Goal: Information Seeking & Learning: Get advice/opinions

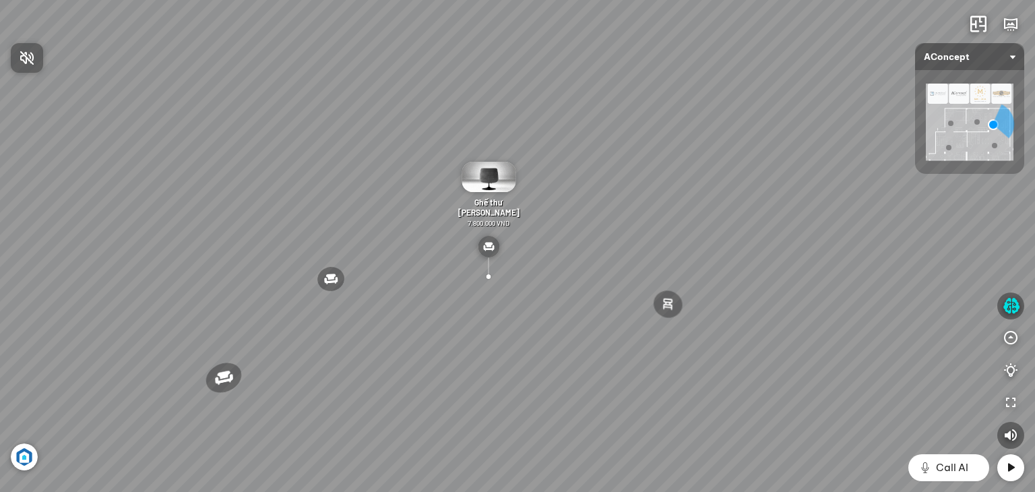
drag, startPoint x: 562, startPoint y: 304, endPoint x: 0, endPoint y: 464, distance: 584.7
click at [532, 312] on div at bounding box center [517, 246] width 1035 height 492
click at [1012, 311] on icon "button" at bounding box center [1010, 306] width 17 height 16
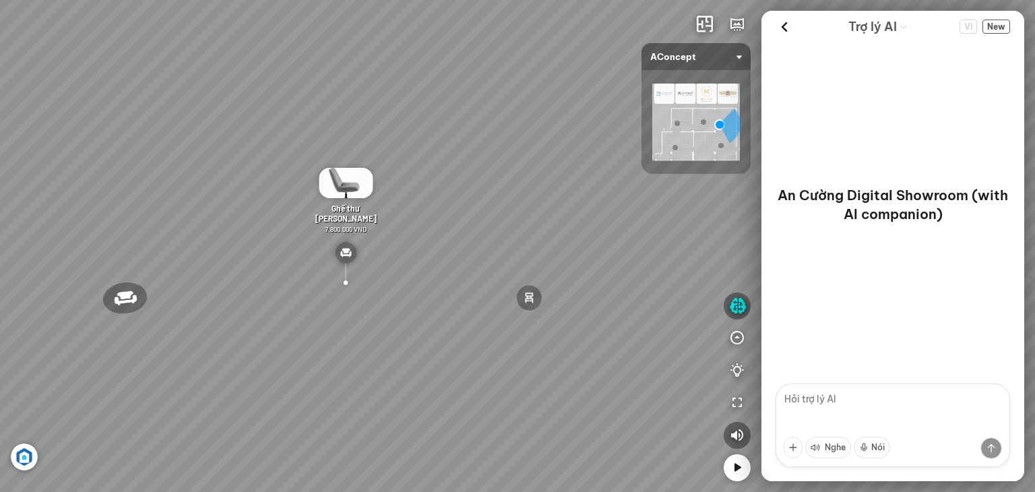
click at [827, 398] on textarea at bounding box center [892, 425] width 234 height 84
click at [878, 171] on div "An Cường Digital Showroom (with AI companion)" at bounding box center [892, 204] width 263 height 79
click at [856, 392] on textarea "tôi" at bounding box center [892, 425] width 234 height 84
type textarea "tôi cần tư vấn phòng khách hiện đại giá nhỏ hơn 50 triệu"
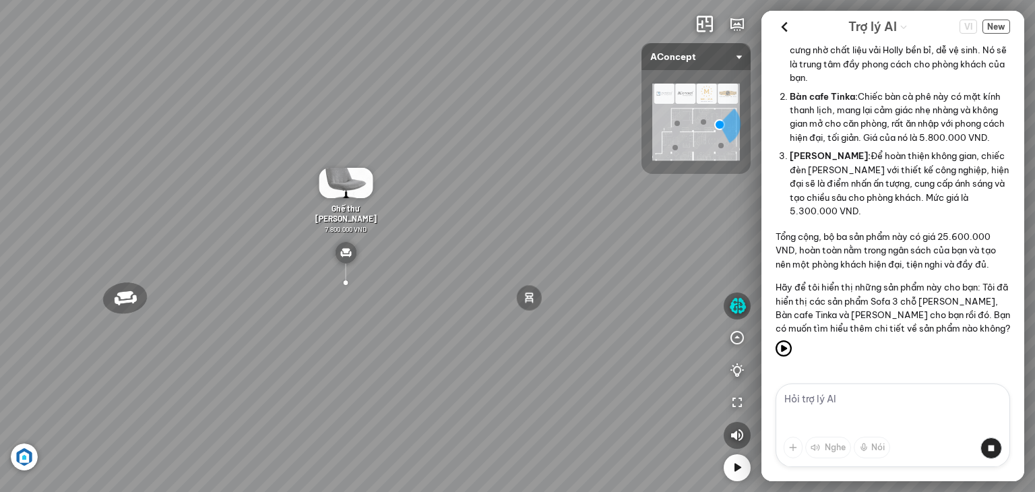
scroll to position [436, 0]
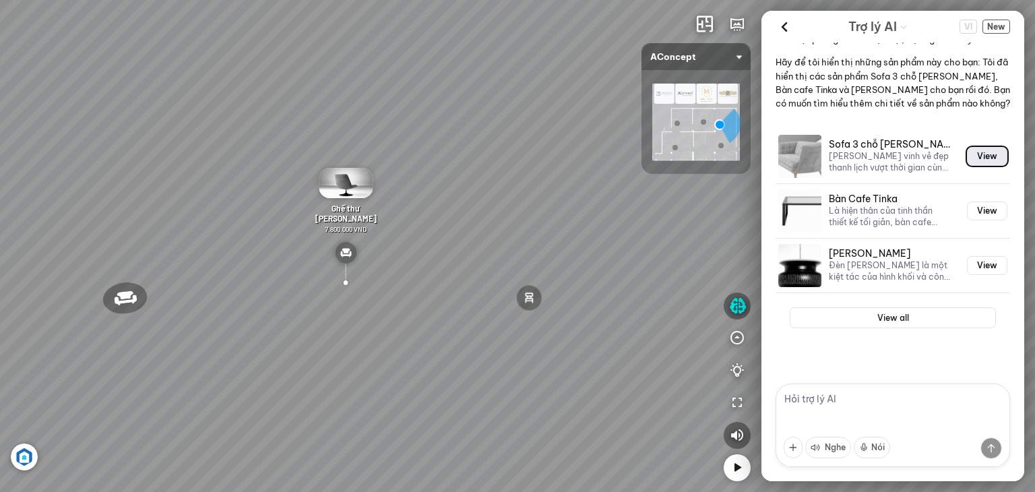
click at [967, 157] on button "View" at bounding box center [987, 156] width 40 height 19
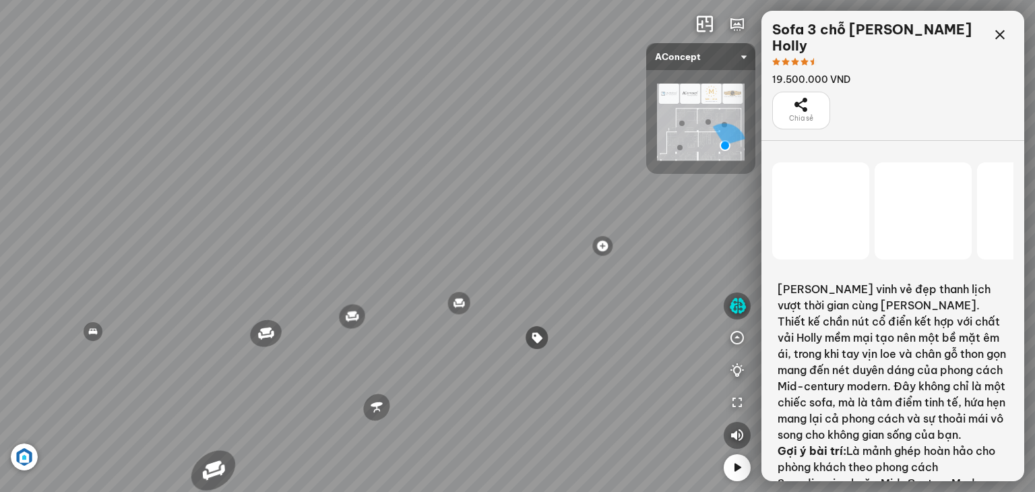
scroll to position [10713, 0]
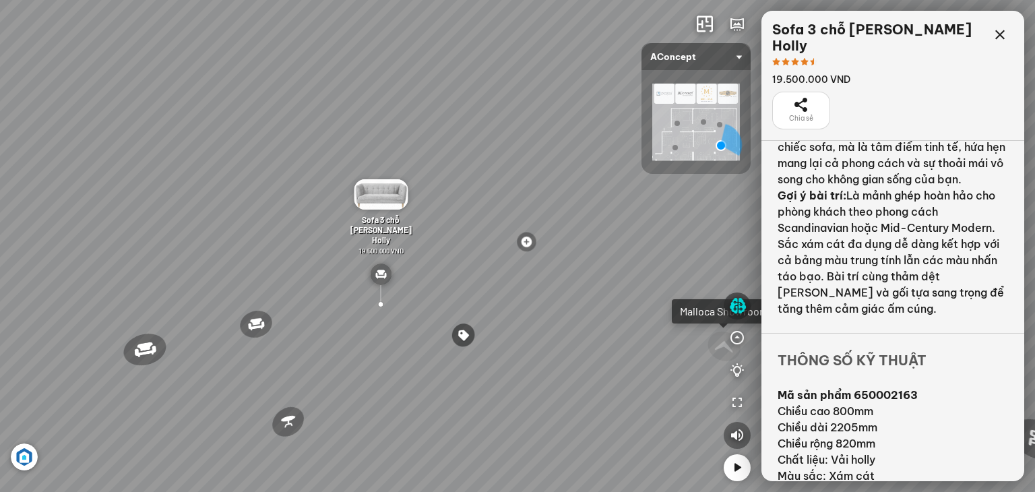
scroll to position [258, 0]
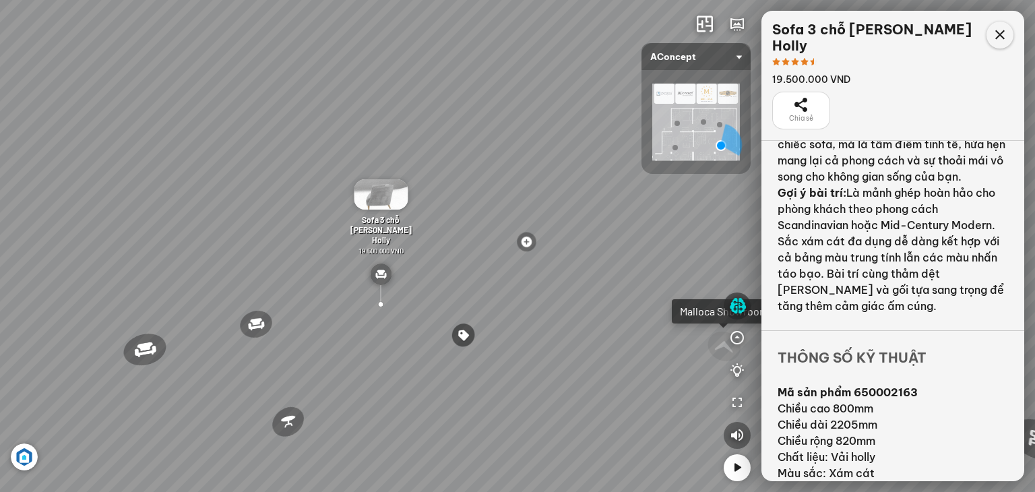
click at [994, 36] on icon at bounding box center [1000, 35] width 16 height 16
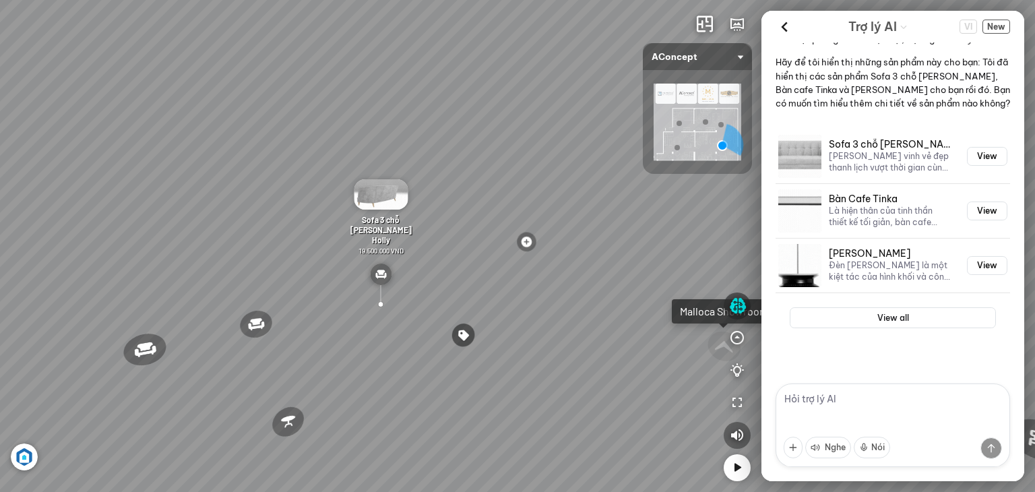
scroll to position [436, 0]
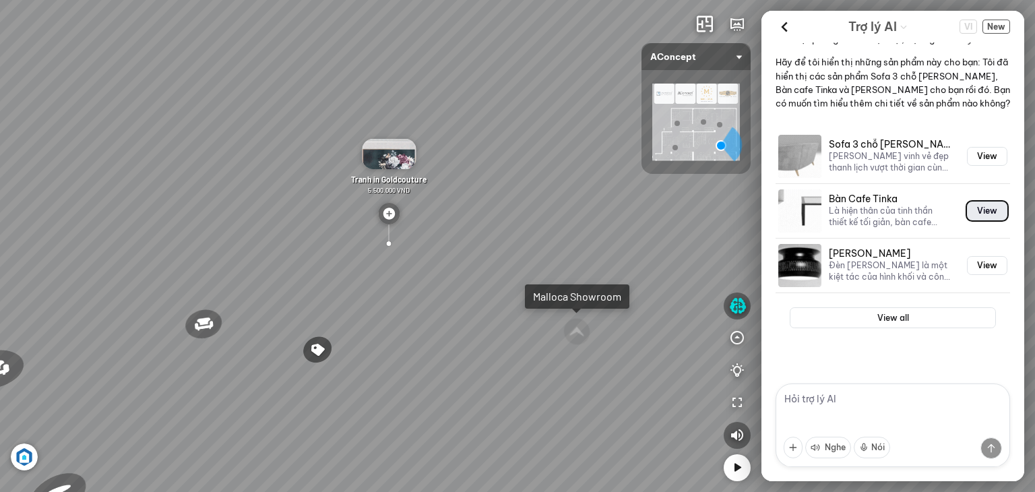
click at [979, 209] on button "View" at bounding box center [987, 210] width 40 height 19
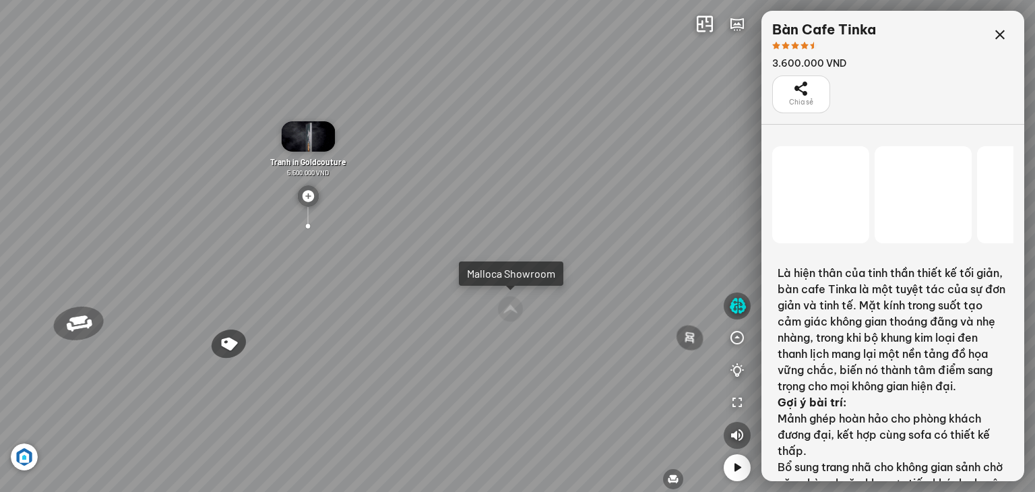
scroll to position [10713, 0]
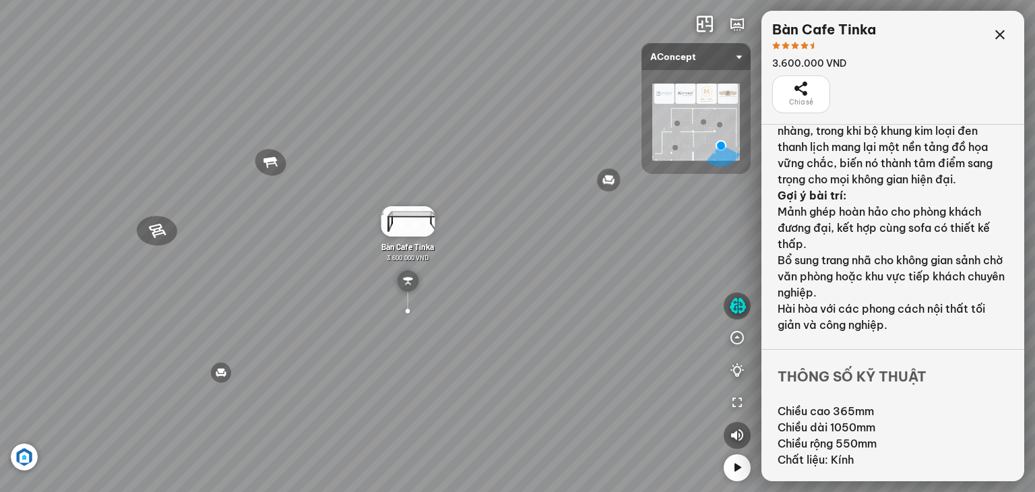
scroll to position [209, 0]
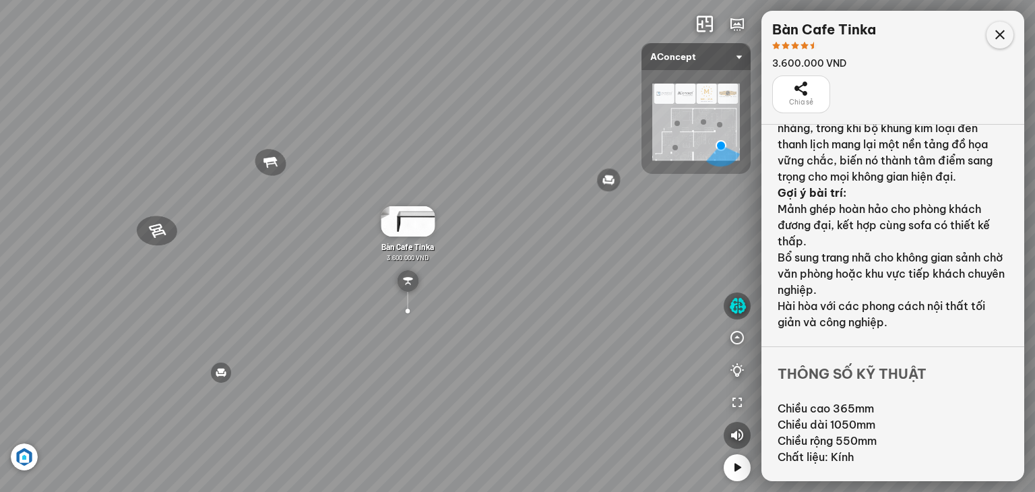
click at [1000, 37] on icon at bounding box center [1000, 35] width 16 height 16
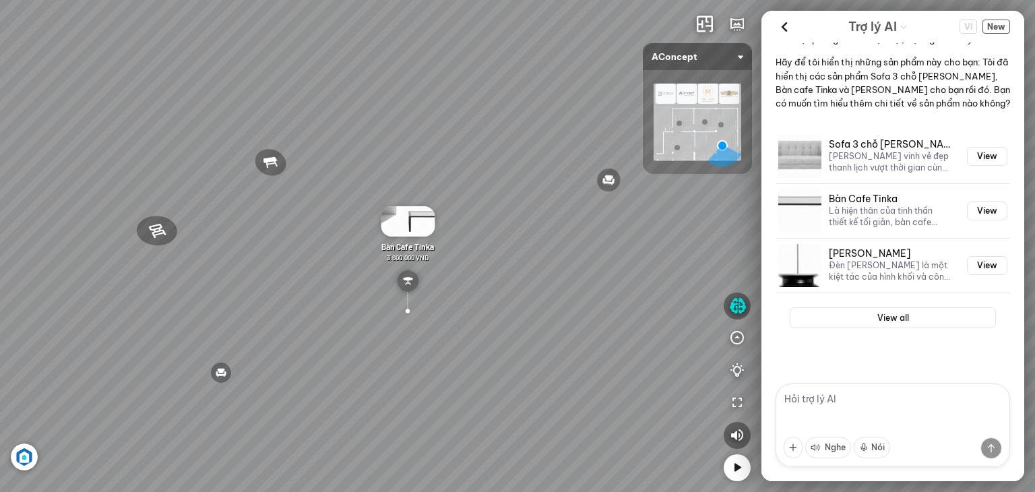
scroll to position [436, 0]
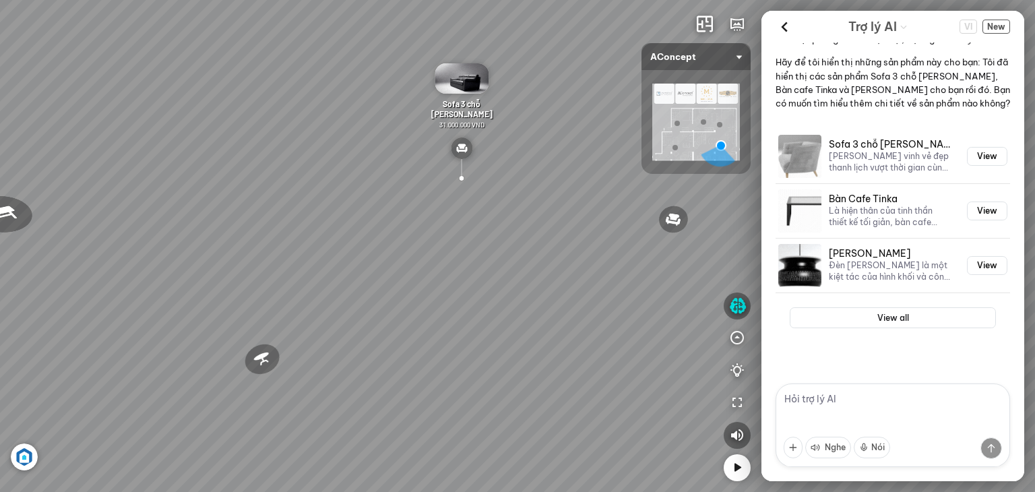
click at [827, 411] on textarea at bounding box center [892, 425] width 234 height 84
type textarea "sofa da giá rẻ nhất"
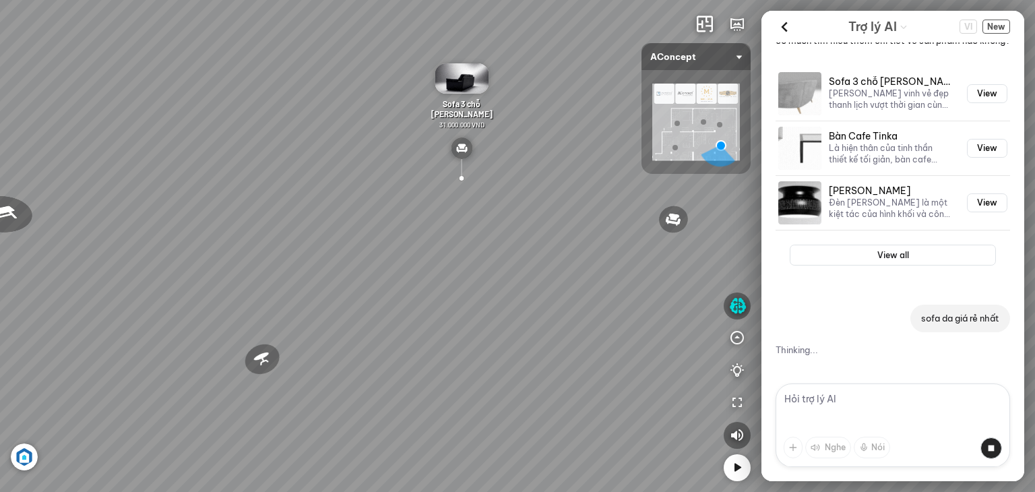
scroll to position [597, 0]
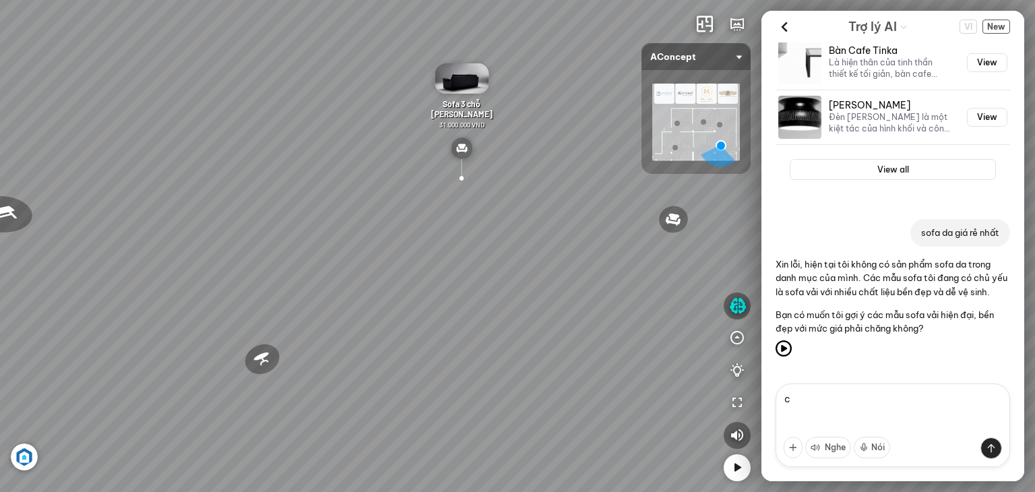
type textarea "có"
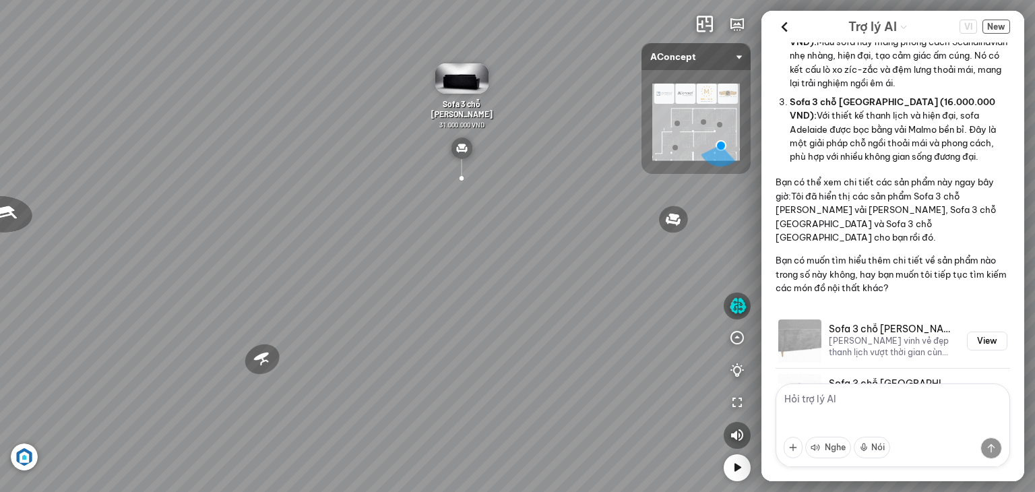
scroll to position [1293, 0]
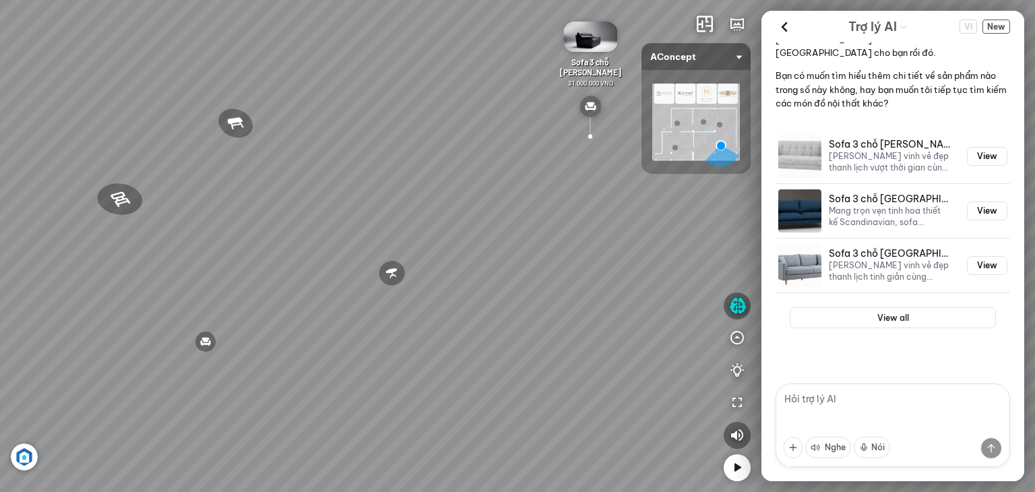
drag, startPoint x: 418, startPoint y: 273, endPoint x: 605, endPoint y: 233, distance: 191.4
click at [605, 233] on div "Ghế ăn Andrew 3.200.000 VND Ghế ăn Wilma 1.800.000 VND Sofa 3 chỗ [PERSON_NAME]…" at bounding box center [517, 246] width 1035 height 492
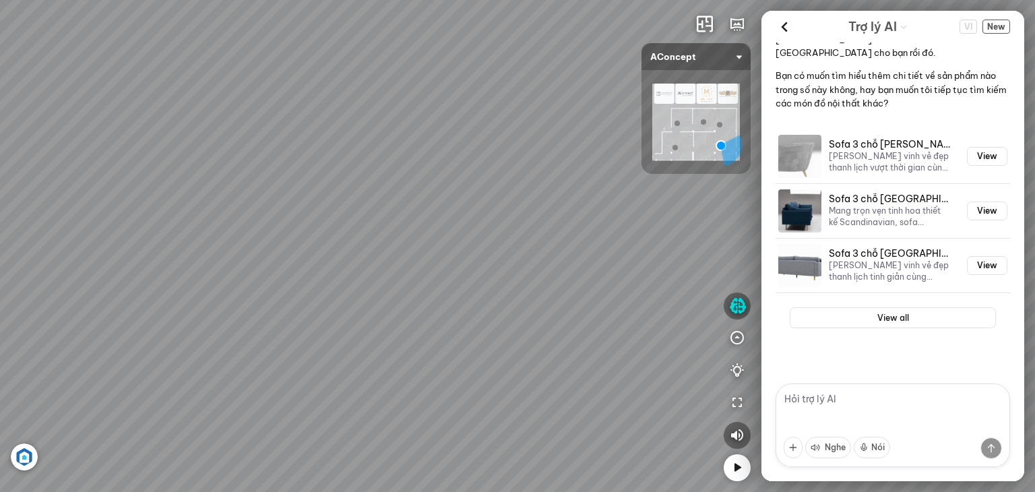
drag, startPoint x: 338, startPoint y: 171, endPoint x: 643, endPoint y: 190, distance: 305.1
click at [662, 189] on div "Ghế ăn Andrew 3.200.000 VND Ghế ăn Wilma 1.800.000 VND Sofa 3 chỗ [PERSON_NAME]…" at bounding box center [517, 246] width 1035 height 492
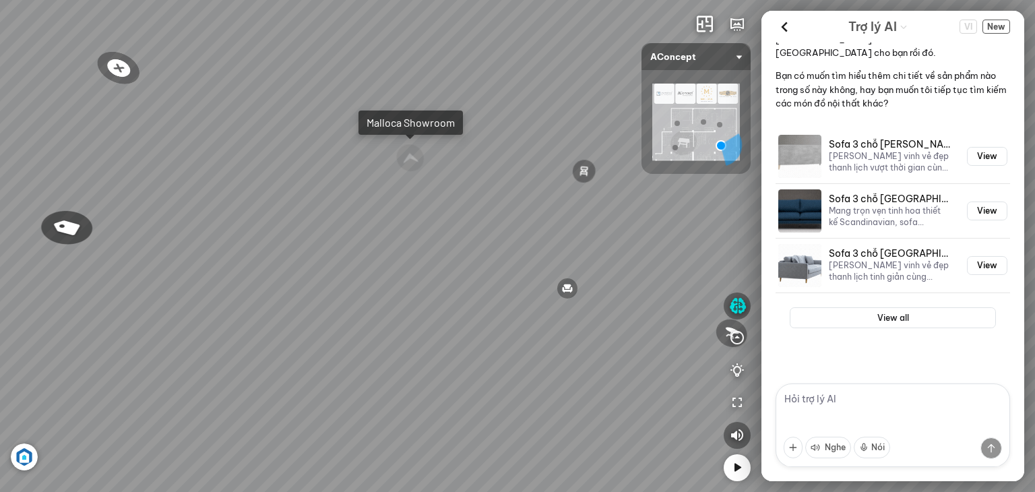
click at [407, 119] on div "Malloca Showroom" at bounding box center [410, 122] width 88 height 13
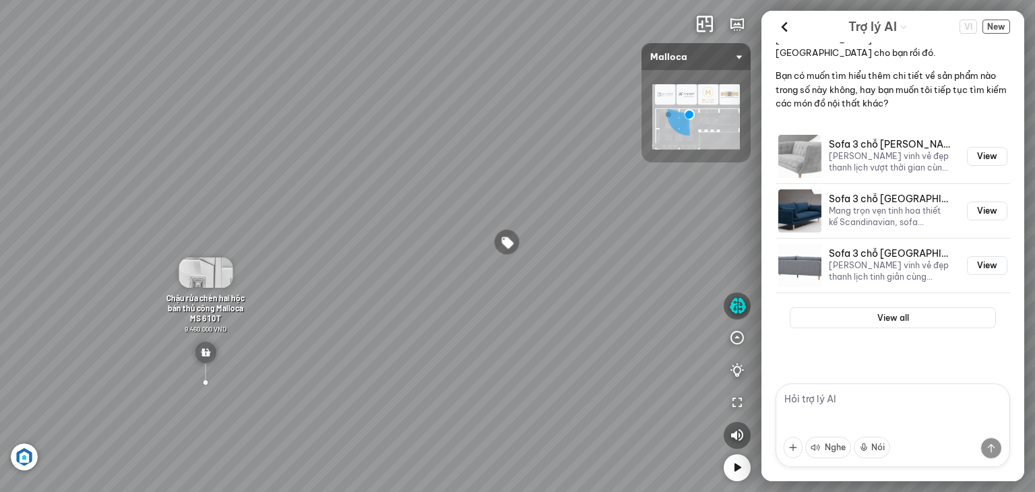
drag, startPoint x: 598, startPoint y: 195, endPoint x: 475, endPoint y: 190, distance: 123.4
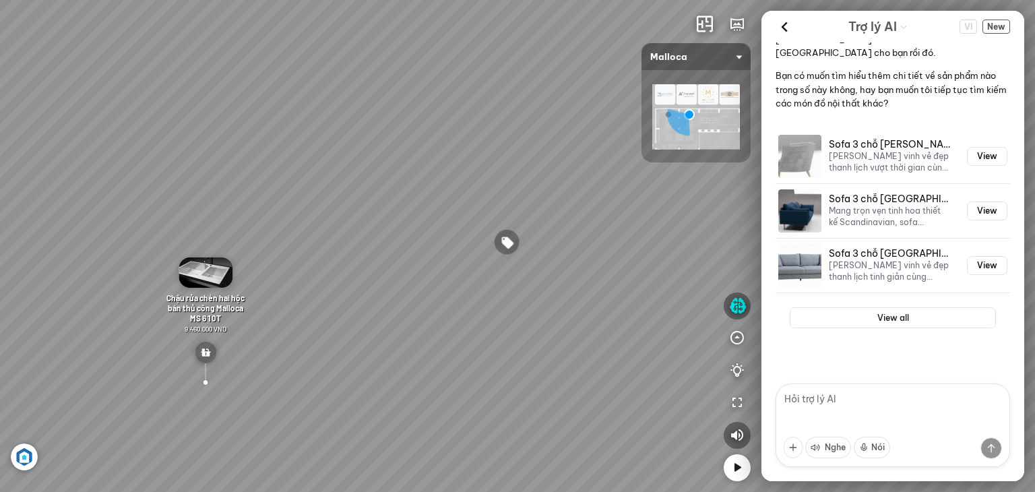
click at [483, 190] on div "Máy hút khói khử mùi áp tường MC 750E 7.800.000 VND Máy hút khói khử mùi áp tườ…" at bounding box center [517, 246] width 1035 height 492
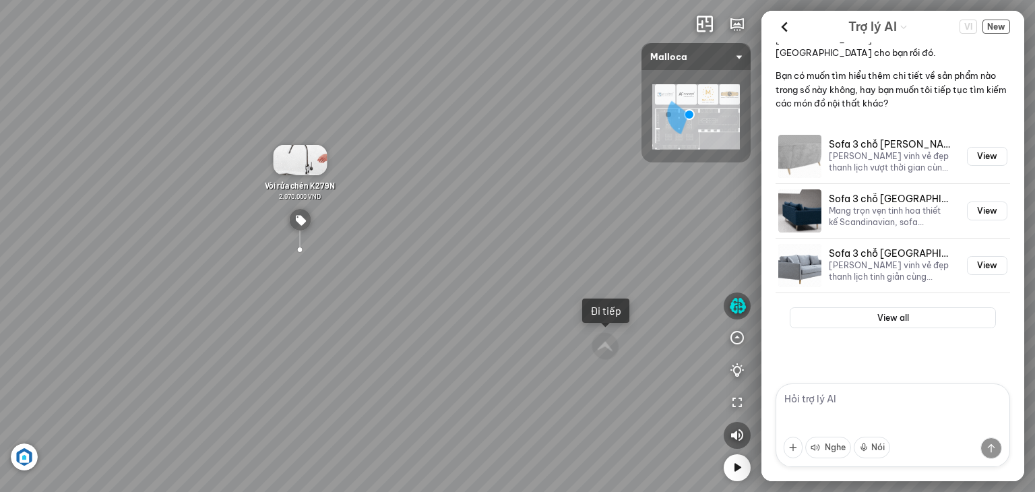
drag, startPoint x: 633, startPoint y: 212, endPoint x: 511, endPoint y: 220, distance: 122.2
click at [511, 220] on div "Máy hút khói khử mùi áp tường MC 750E 7.800.000 VND Máy hút khói khử mùi áp tườ…" at bounding box center [517, 246] width 1035 height 492
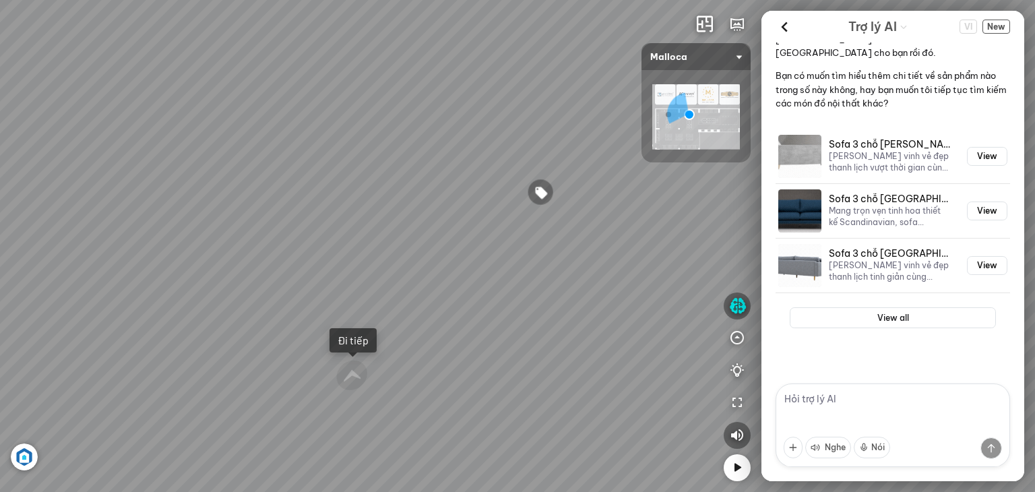
drag, startPoint x: 542, startPoint y: 219, endPoint x: 420, endPoint y: 218, distance: 121.9
click at [426, 218] on div "Máy hút khói khử mùi áp tường MC 750E 7.800.000 VND Máy hút khói khử mùi áp tườ…" at bounding box center [517, 246] width 1035 height 492
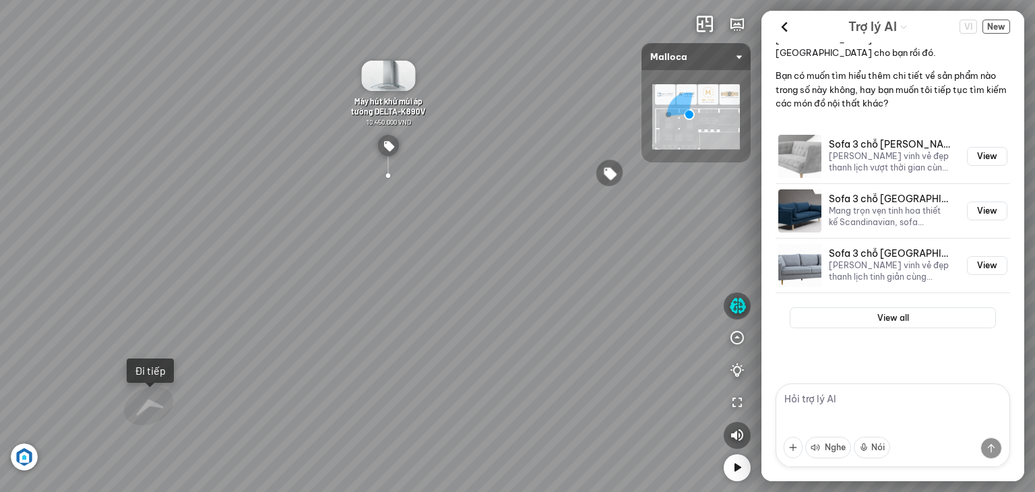
drag, startPoint x: 519, startPoint y: 204, endPoint x: 465, endPoint y: 189, distance: 56.5
click at [465, 189] on div "Máy hút khói khử mùi áp tường MC 750E 7.800.000 VND Máy hút khói khử mùi áp tườ…" at bounding box center [517, 246] width 1035 height 492
